Goal: Transaction & Acquisition: Purchase product/service

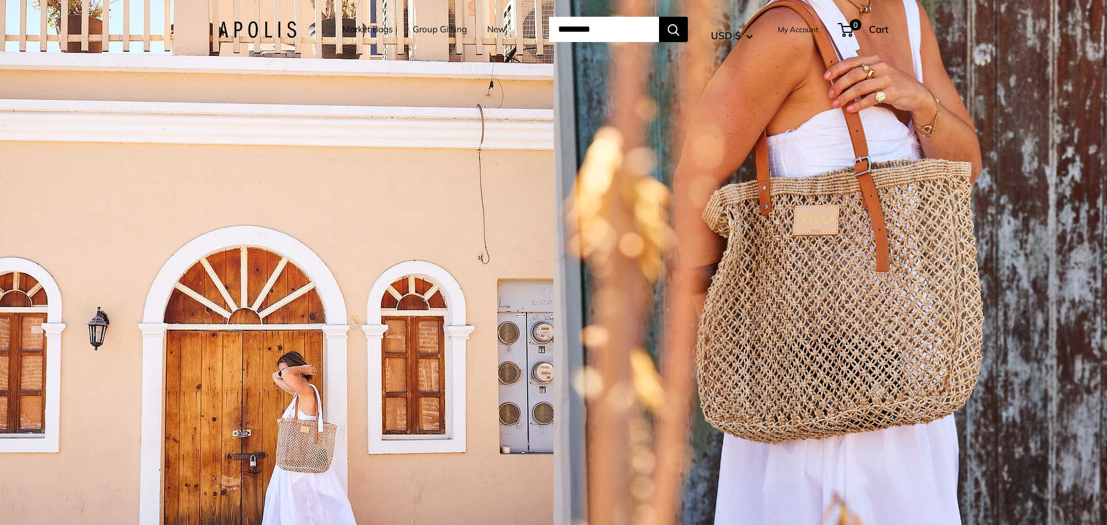
click at [736, 35] on span "USD $" at bounding box center [726, 35] width 30 height 12
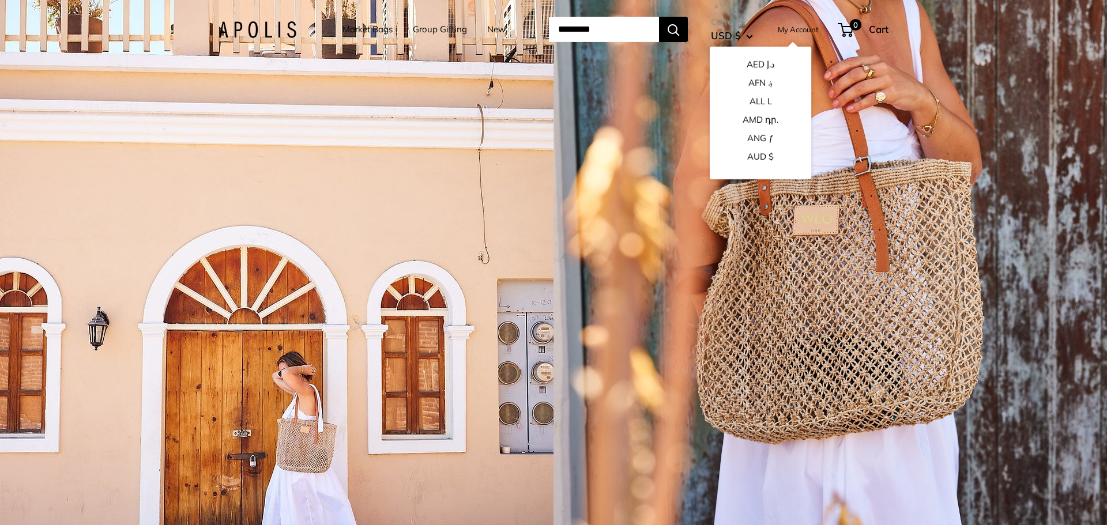
click at [737, 35] on span "USD $" at bounding box center [726, 35] width 30 height 12
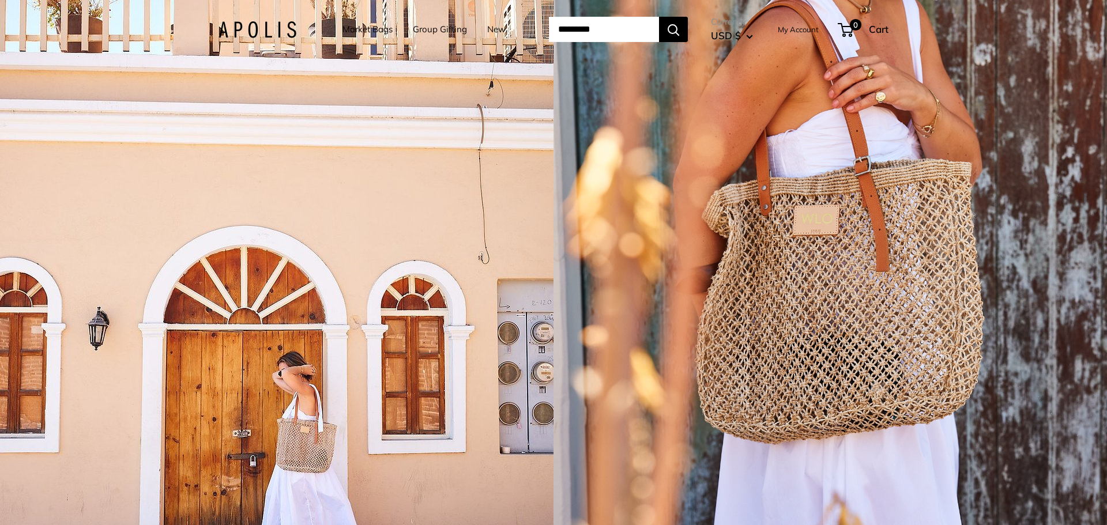
click at [354, 28] on link "Market Bags" at bounding box center [367, 29] width 50 height 16
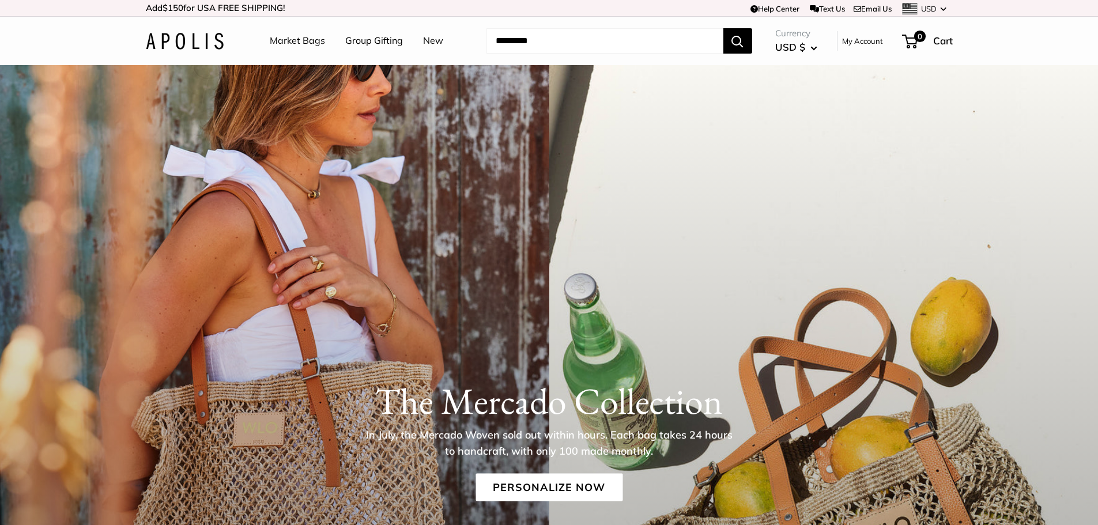
click at [281, 40] on link "Market Bags" at bounding box center [297, 40] width 55 height 17
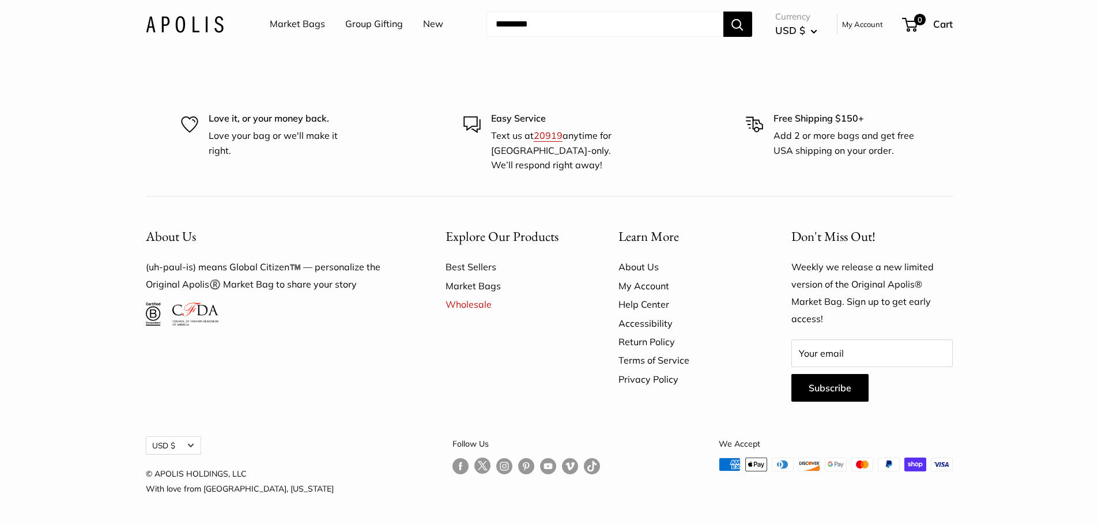
scroll to position [3951, 0]
click at [465, 276] on link "Best Sellers" at bounding box center [512, 267] width 133 height 18
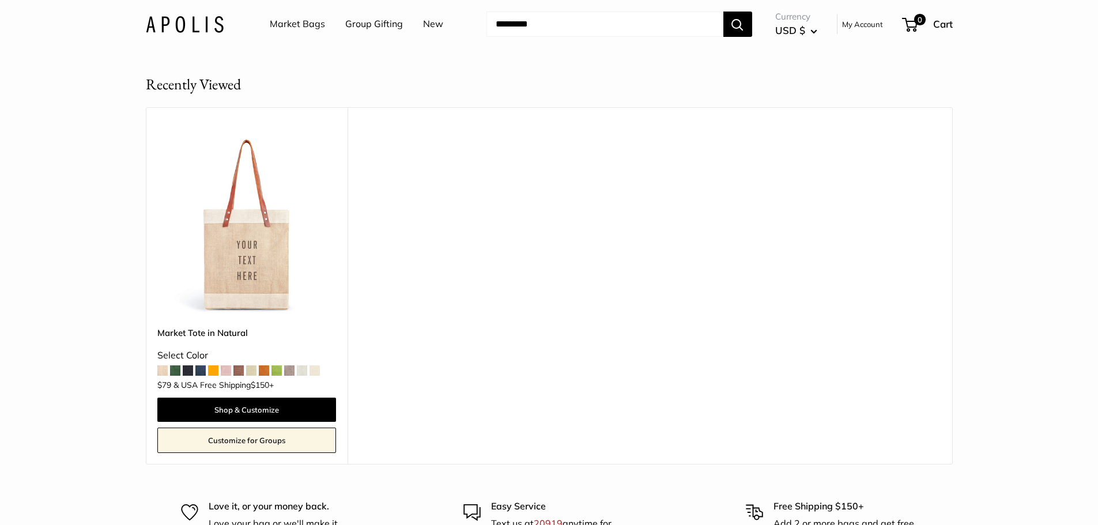
scroll to position [1441, 0]
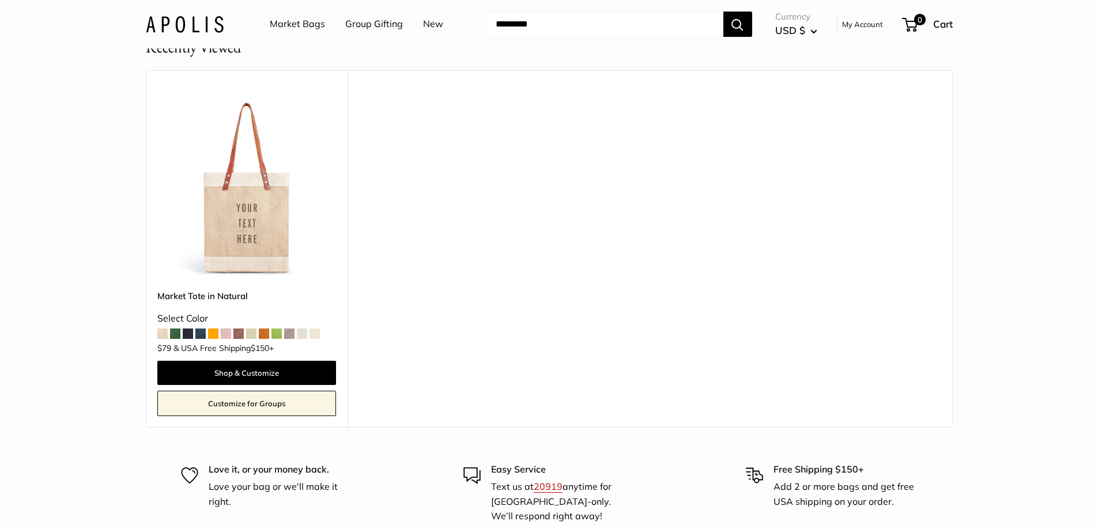
click at [174, 333] on span at bounding box center [175, 334] width 10 height 10
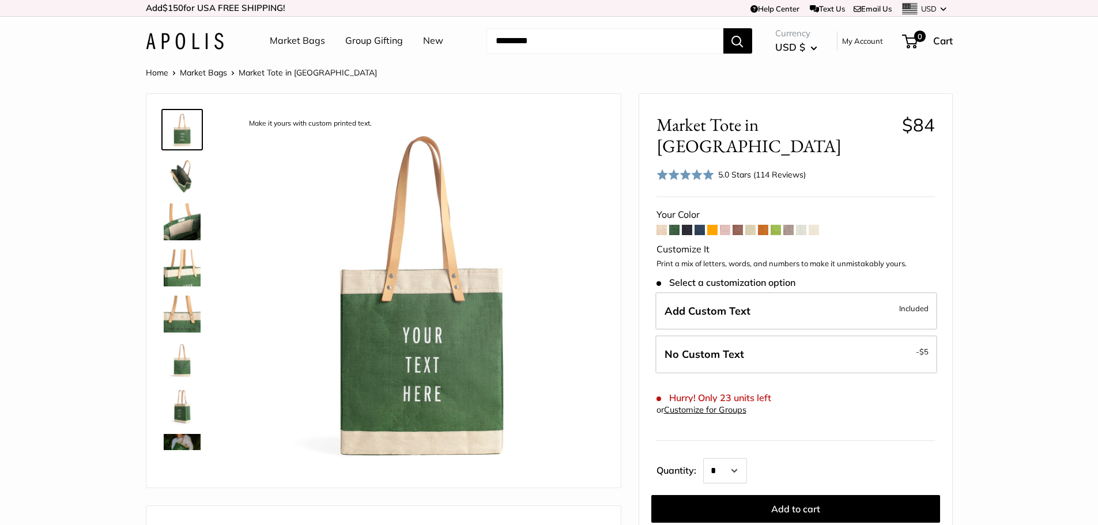
click at [761, 225] on span at bounding box center [763, 230] width 10 height 10
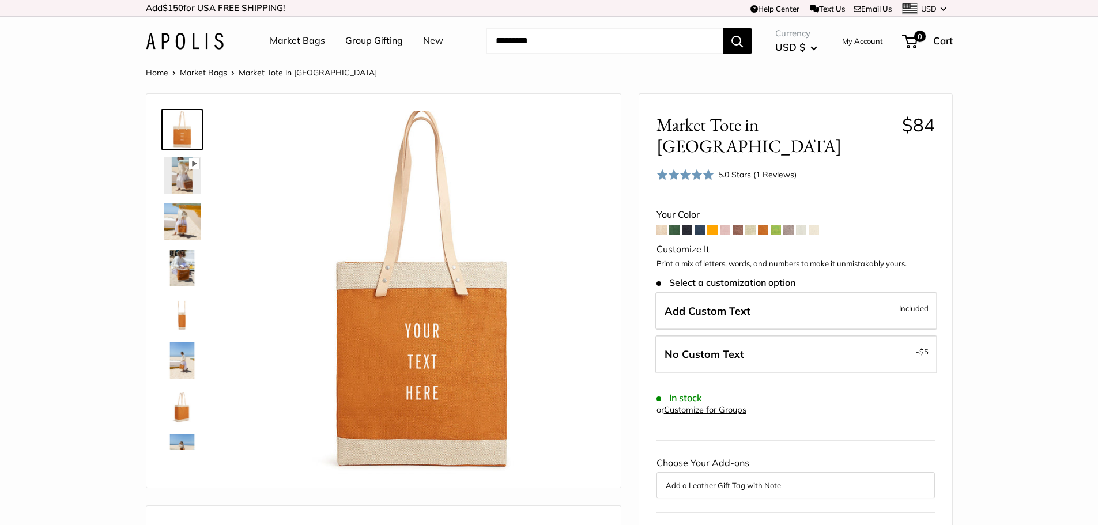
click at [752, 225] on span at bounding box center [750, 230] width 10 height 10
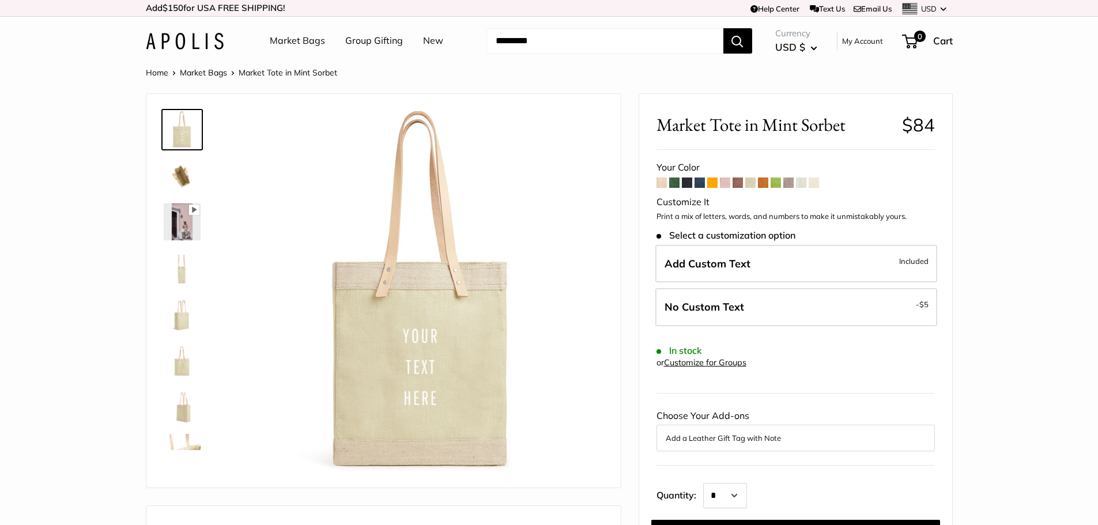
click at [663, 182] on span at bounding box center [662, 183] width 10 height 10
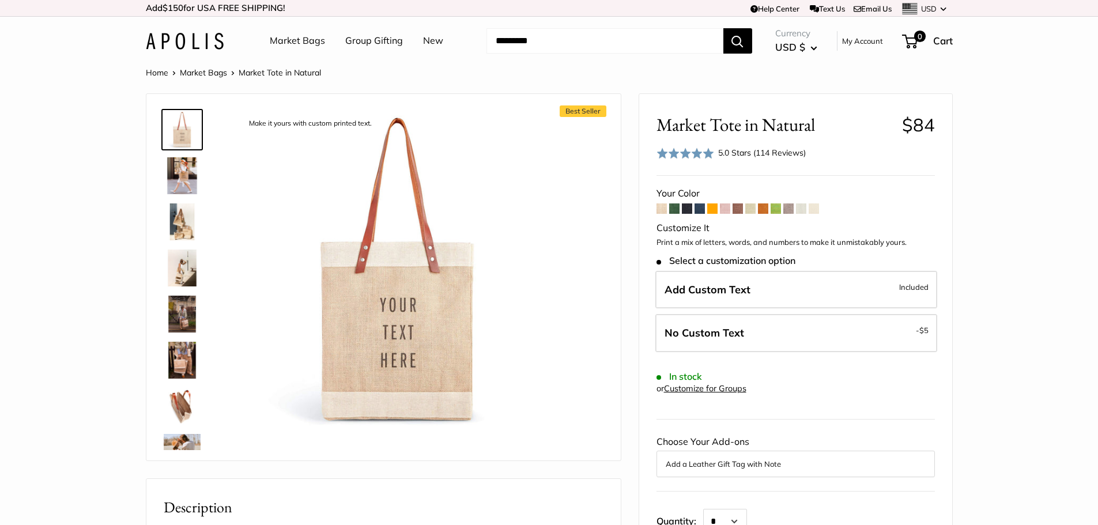
click at [195, 71] on link "Market Bags" at bounding box center [203, 72] width 47 height 10
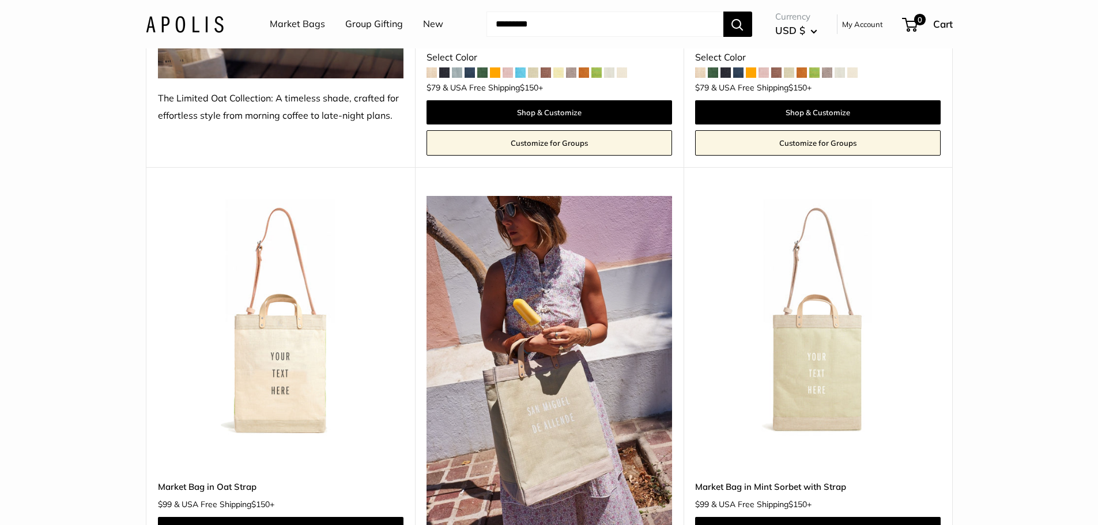
scroll to position [4323, 0]
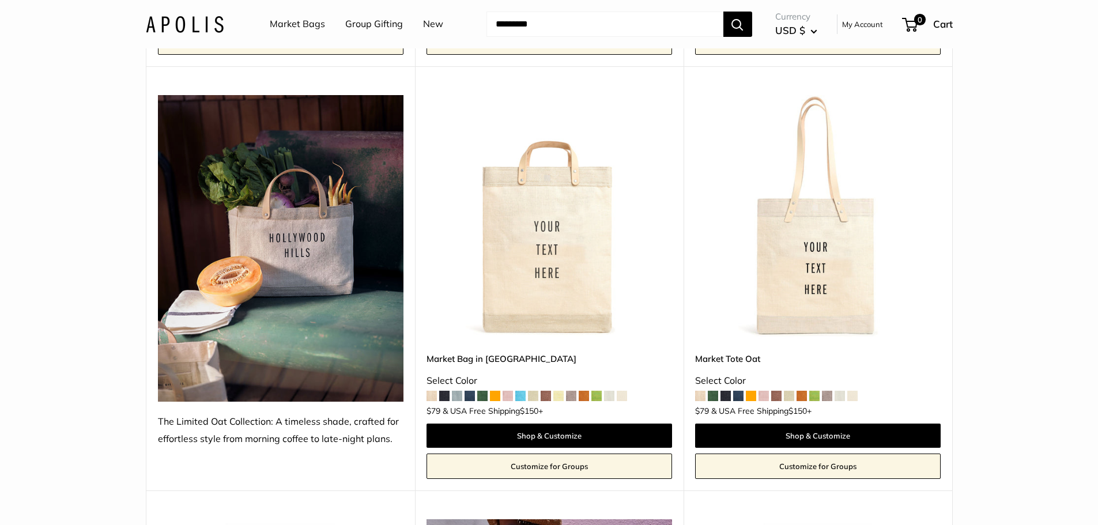
click at [374, 24] on link "Group Gifting" at bounding box center [374, 24] width 58 height 17
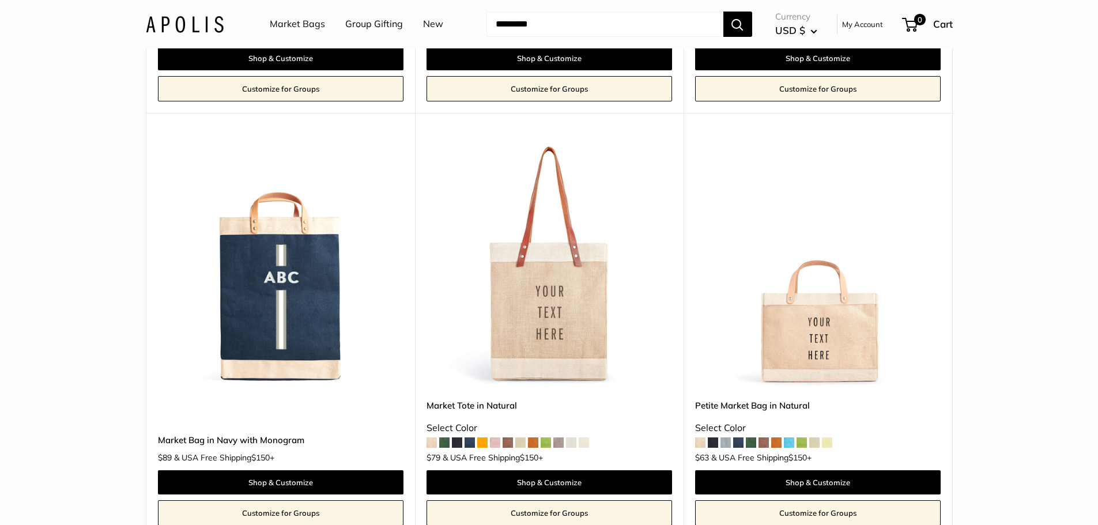
scroll to position [1441, 0]
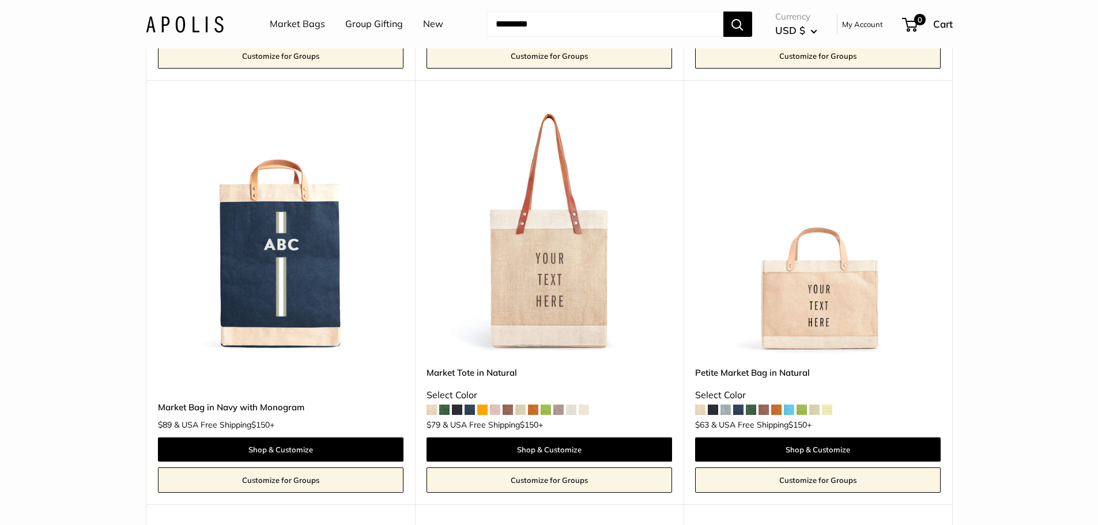
click at [468, 408] on span at bounding box center [470, 410] width 10 height 10
